Goal: Information Seeking & Learning: Learn about a topic

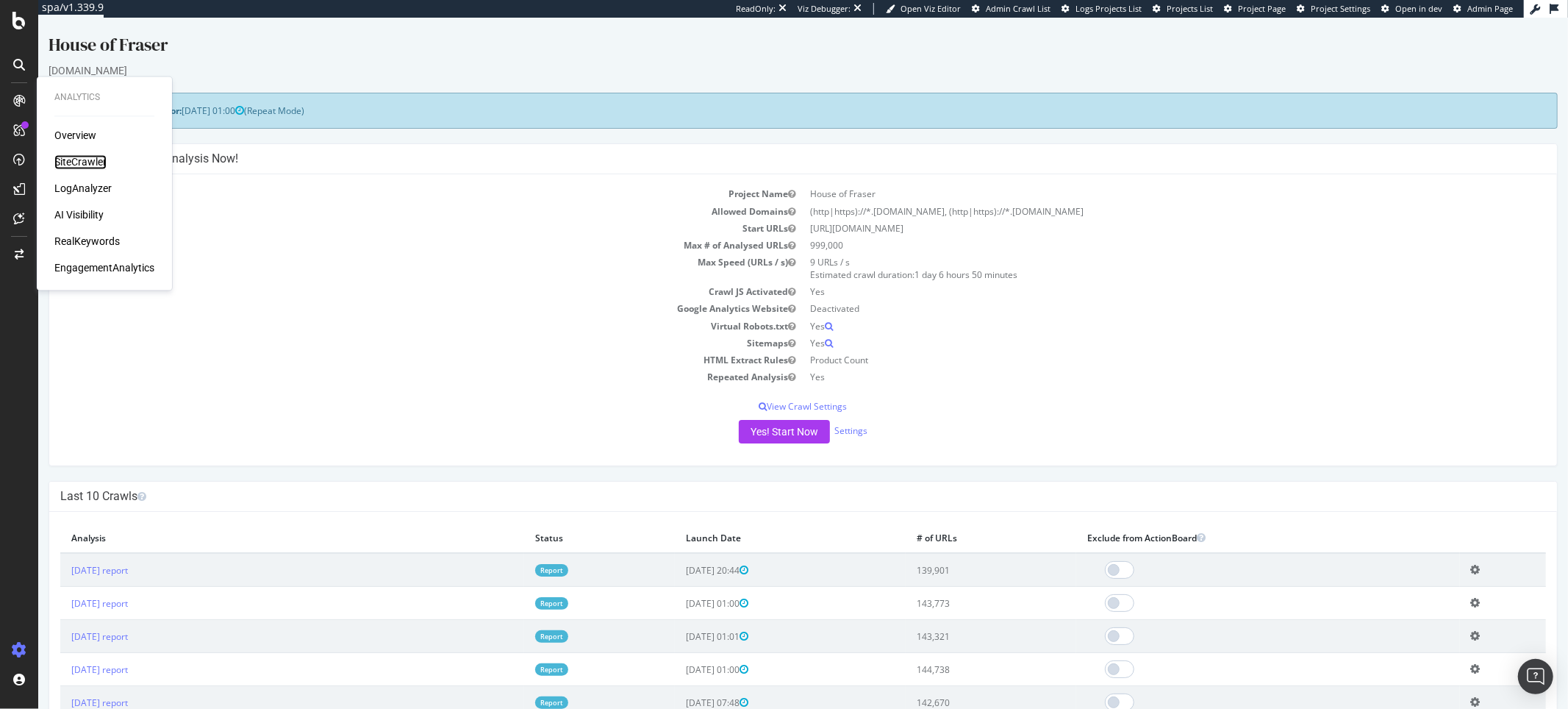
click at [62, 161] on div "SiteCrawler" at bounding box center [80, 162] width 53 height 14
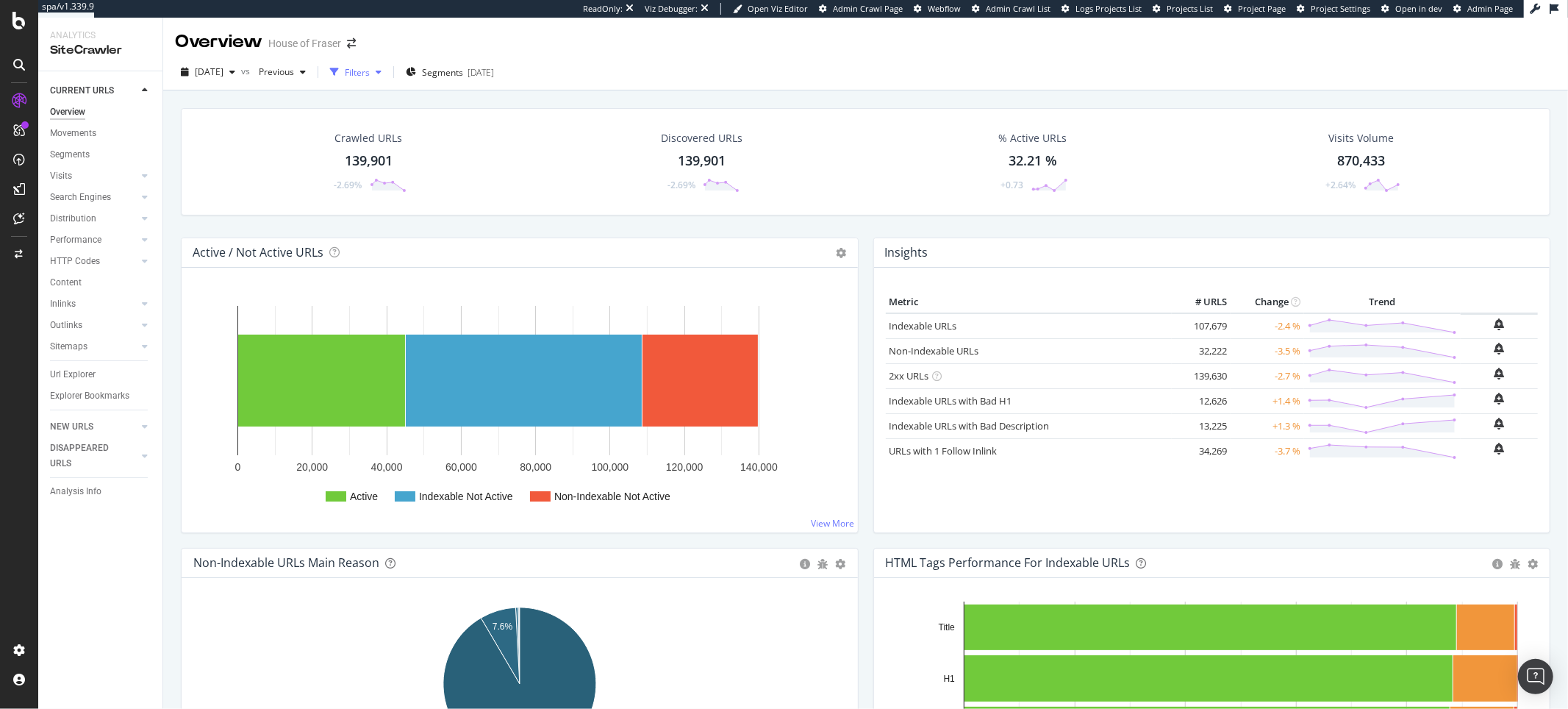
click at [370, 73] on div "Filters" at bounding box center [357, 72] width 25 height 12
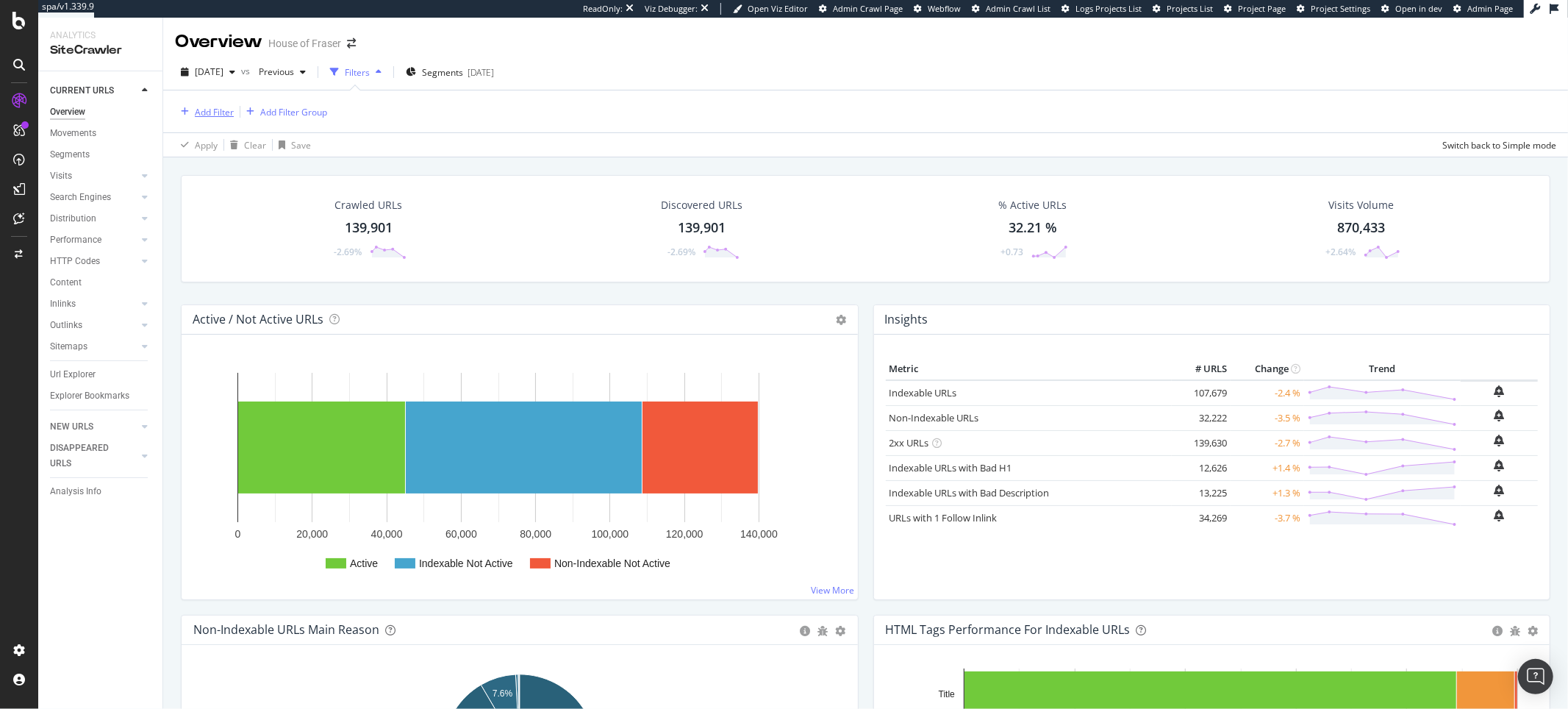
click at [228, 116] on div "Add Filter" at bounding box center [214, 112] width 39 height 12
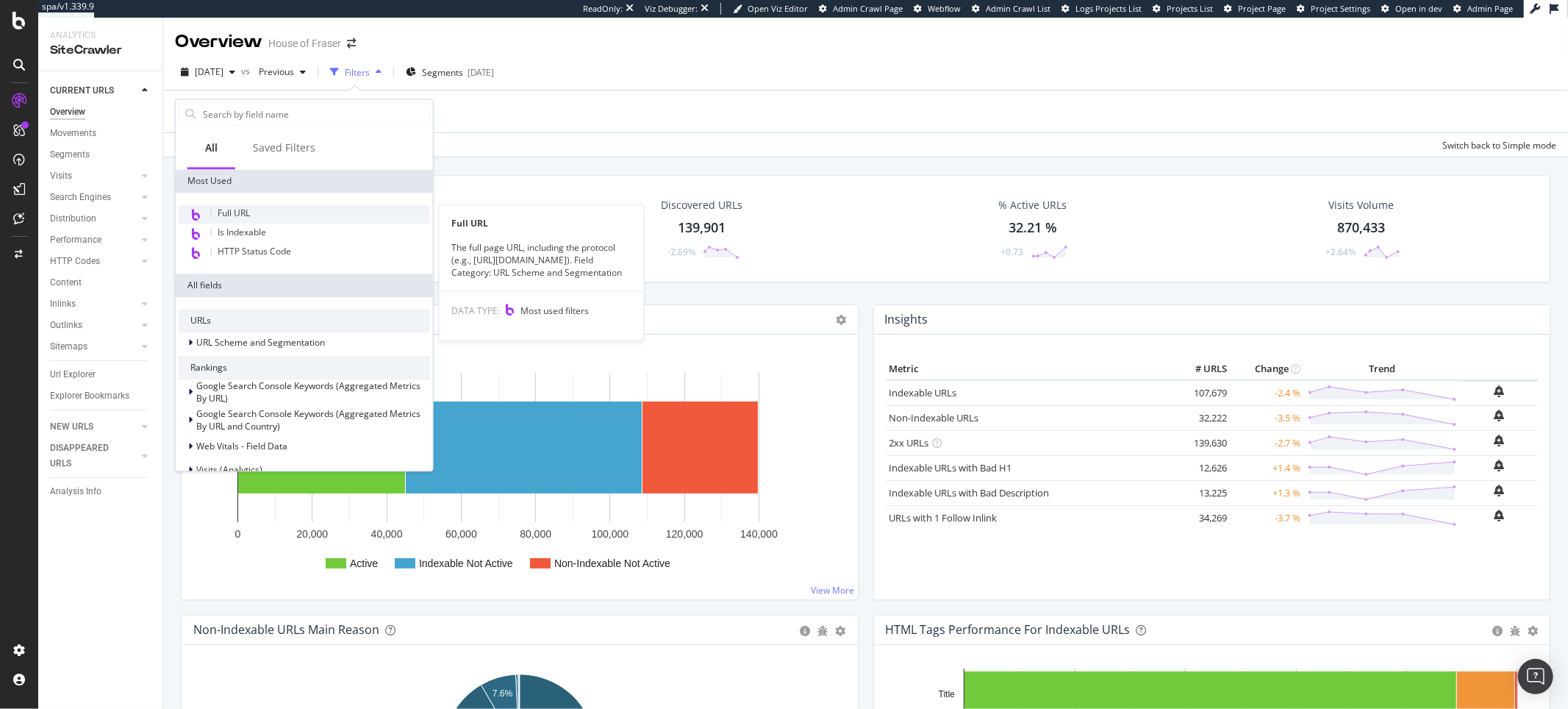
click at [251, 211] on div "Full URL" at bounding box center [304, 214] width 252 height 19
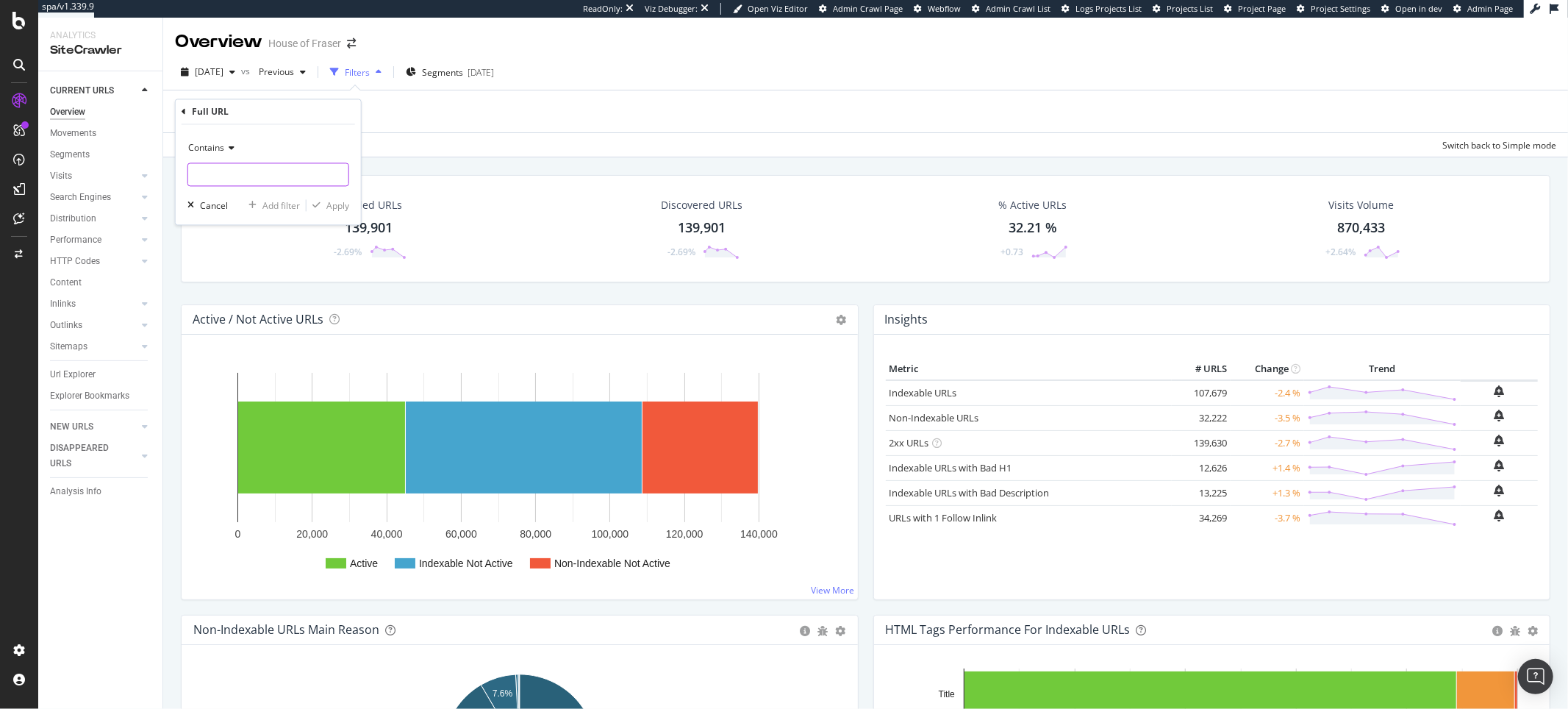
click at [254, 186] on input "text" at bounding box center [269, 175] width 161 height 24
paste input "[URL][DOMAIN_NAME]"
type input "[URL][DOMAIN_NAME]"
click at [216, 144] on span "Contains" at bounding box center [207, 147] width 36 height 12
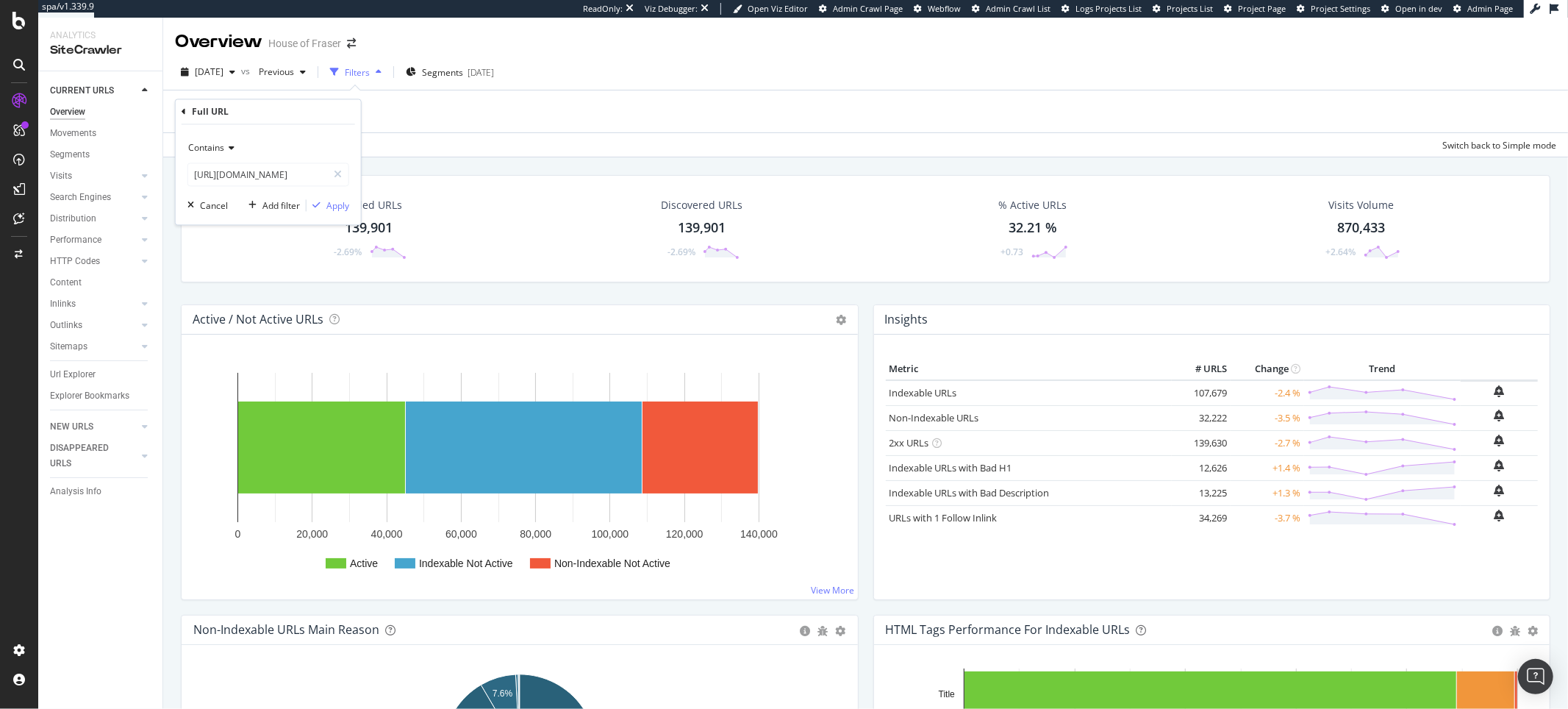
scroll to position [0, 0]
click at [218, 179] on span "Equal to" at bounding box center [211, 178] width 33 height 12
click at [325, 195] on div "Equal to [URL][DOMAIN_NAME] Cancel Add filter Apply" at bounding box center [269, 175] width 186 height 100
click at [326, 199] on div "Apply" at bounding box center [338, 205] width 23 height 12
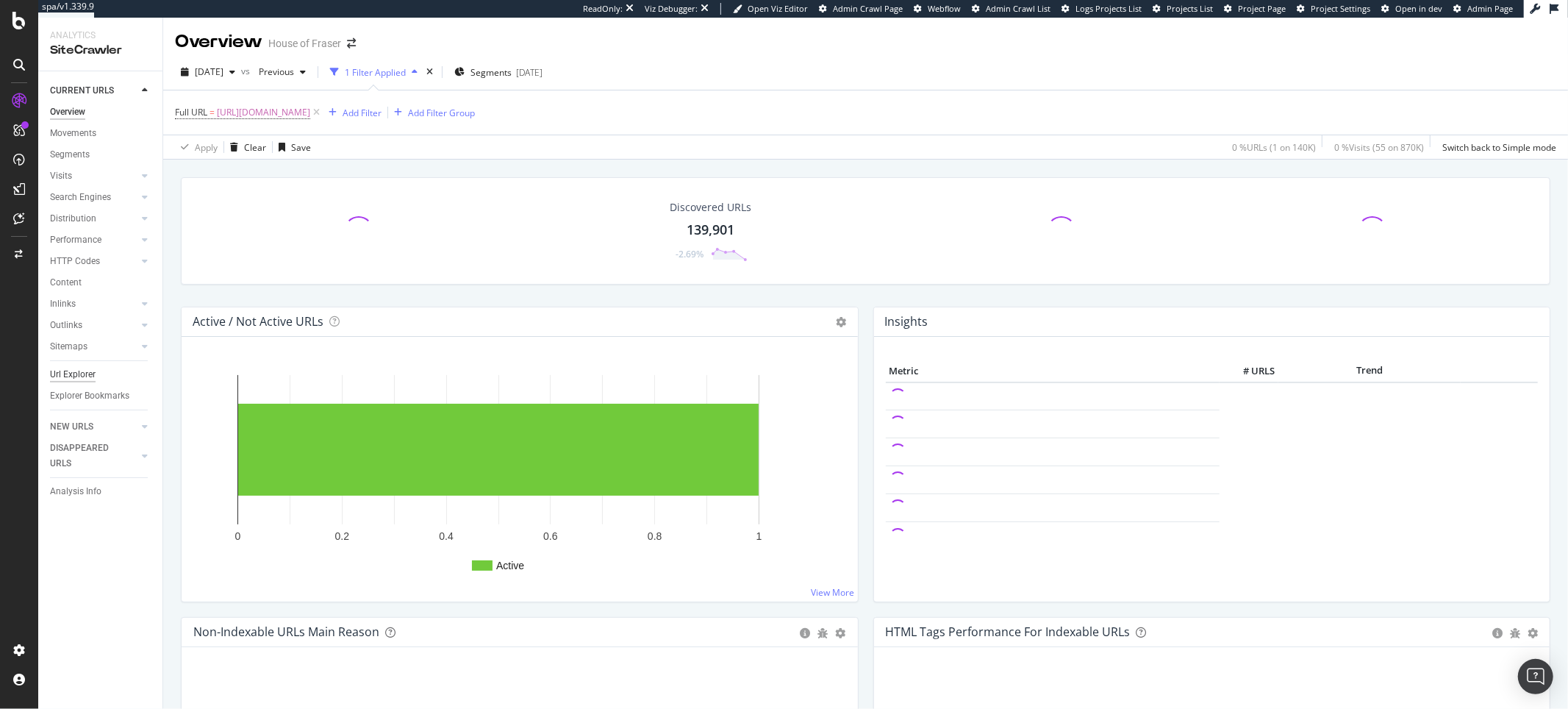
click at [81, 373] on div "Url Explorer" at bounding box center [73, 375] width 46 height 15
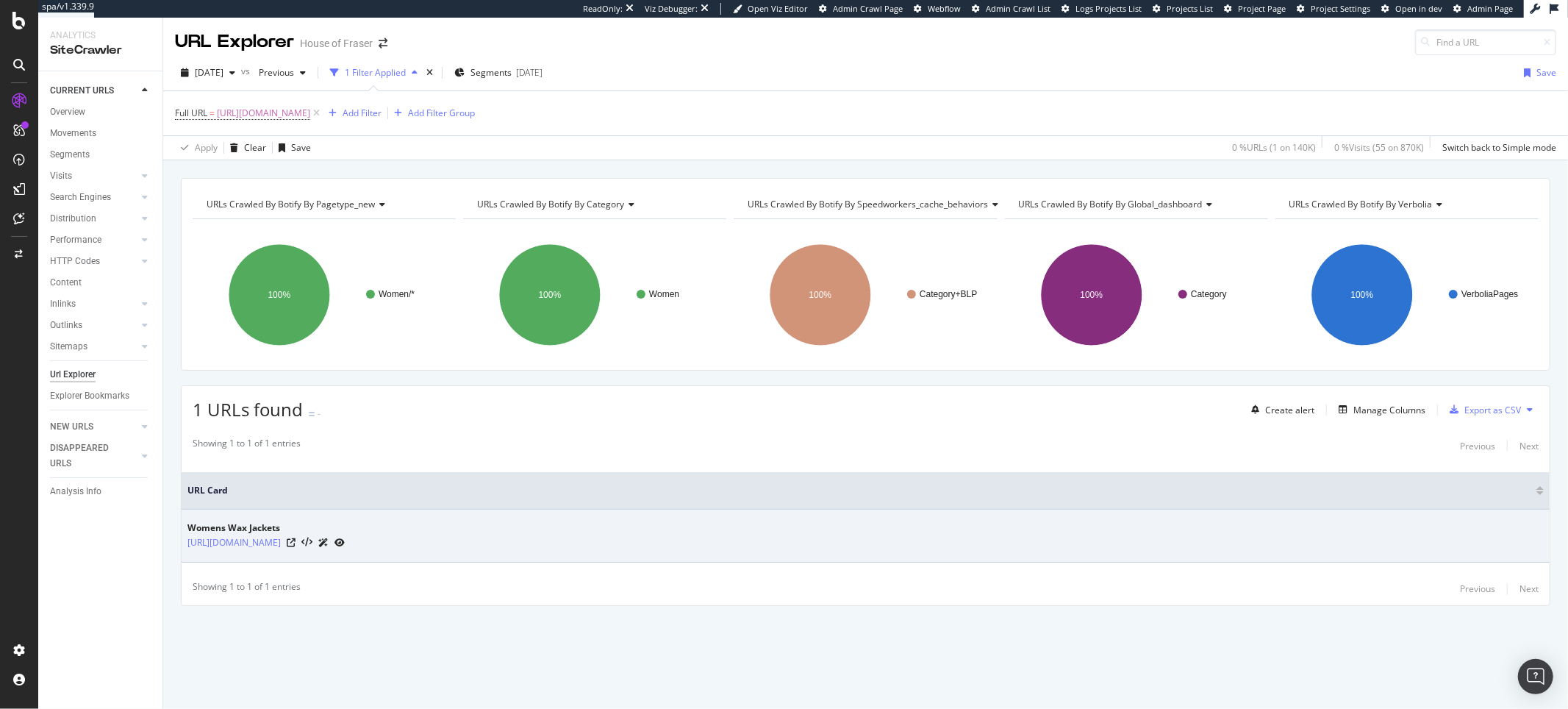
click at [344, 543] on icon at bounding box center [340, 543] width 11 height 9
